Goal: Transaction & Acquisition: Purchase product/service

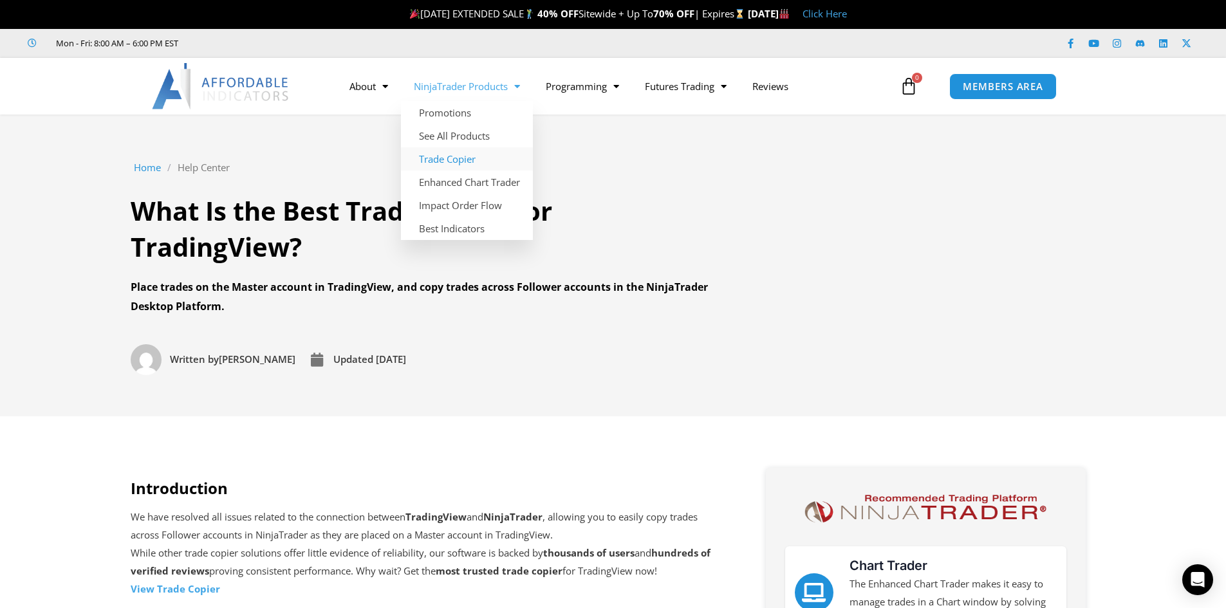
click at [450, 156] on link "Trade Copier" at bounding box center [467, 158] width 132 height 23
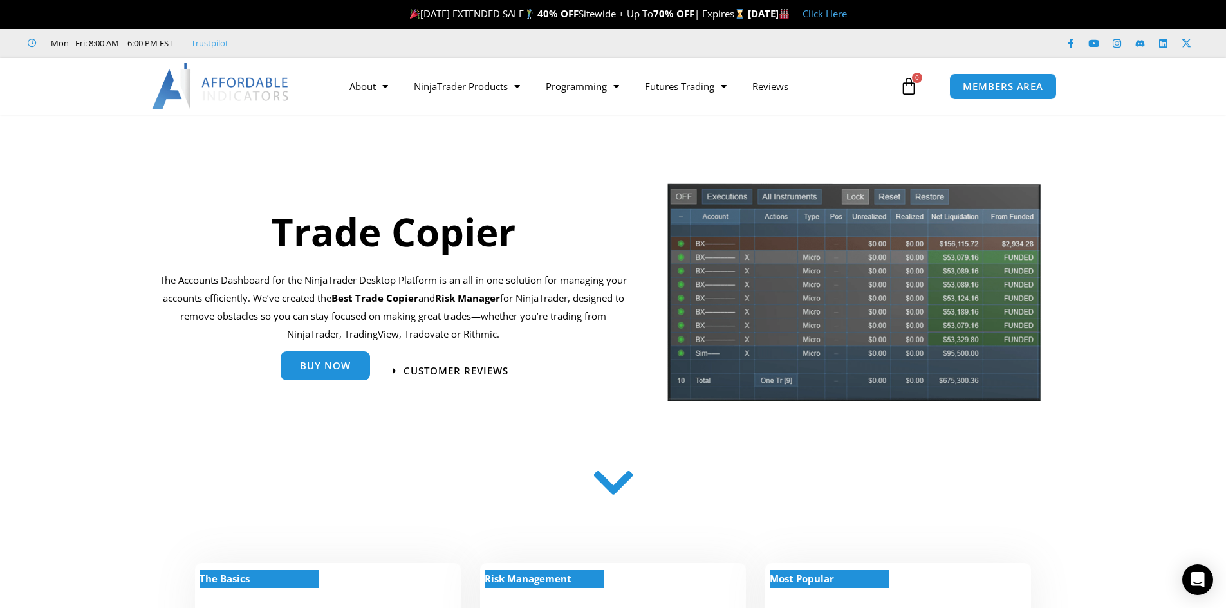
click at [324, 366] on span "Buy Now" at bounding box center [325, 366] width 51 height 10
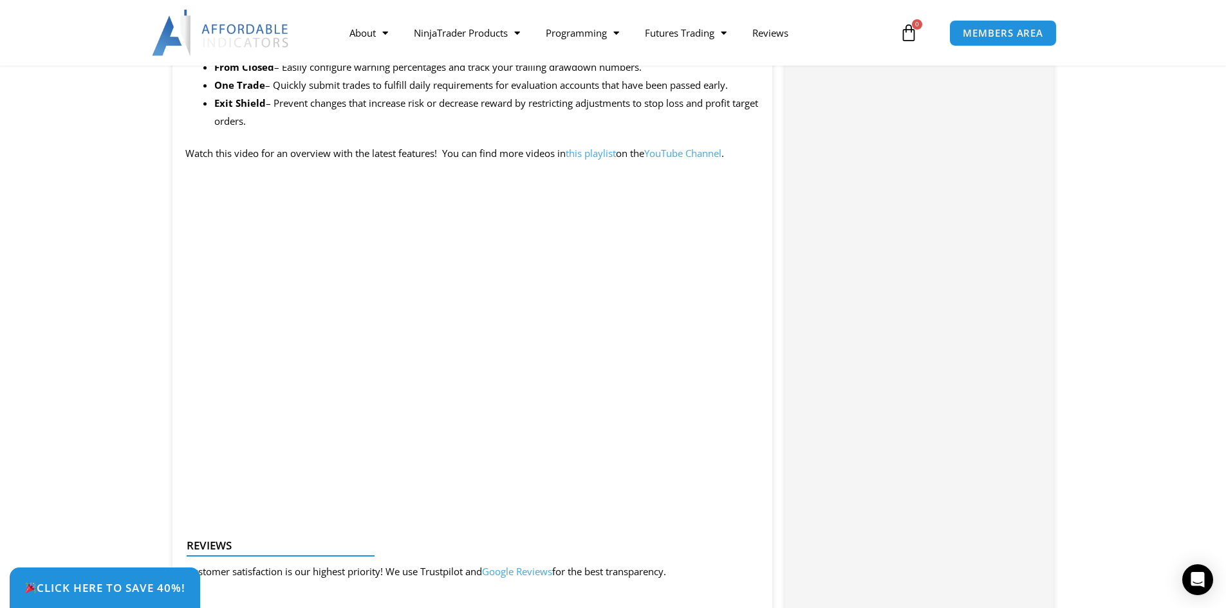
scroll to position [1288, 0]
